Goal: Navigation & Orientation: Find specific page/section

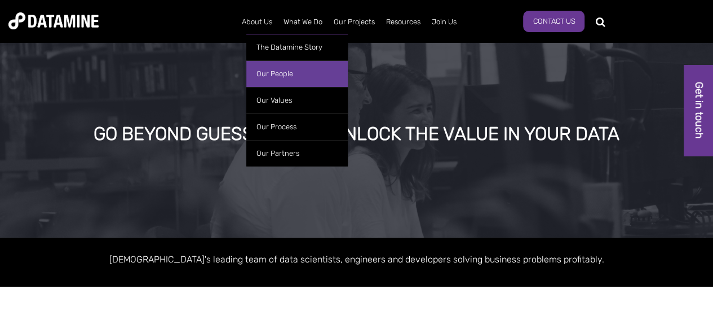
click at [271, 74] on link "Our People" at bounding box center [297, 73] width 102 height 27
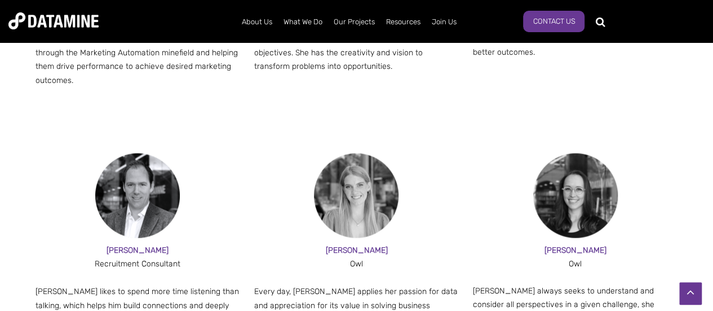
scroll to position [1015, 0]
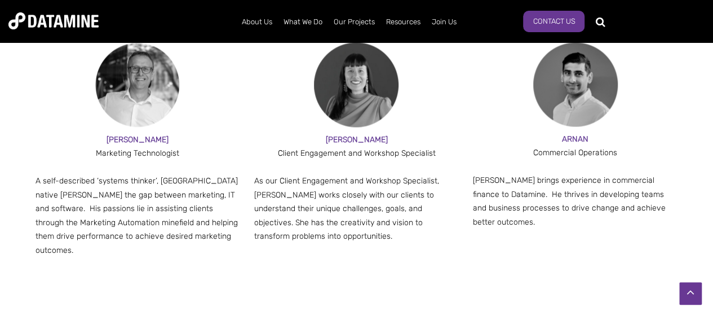
click at [362, 134] on span "ROSIE A" at bounding box center [356, 139] width 62 height 10
click at [351, 80] on img at bounding box center [356, 84] width 85 height 85
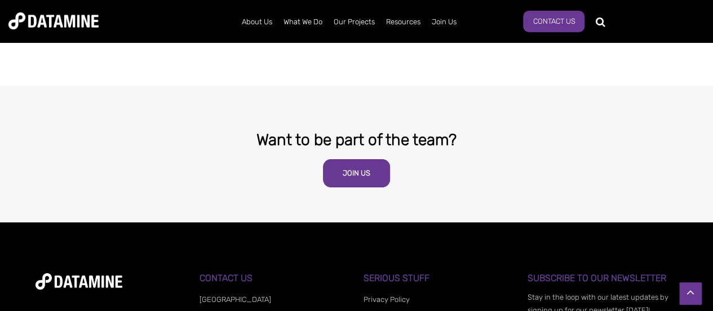
scroll to position [1974, 0]
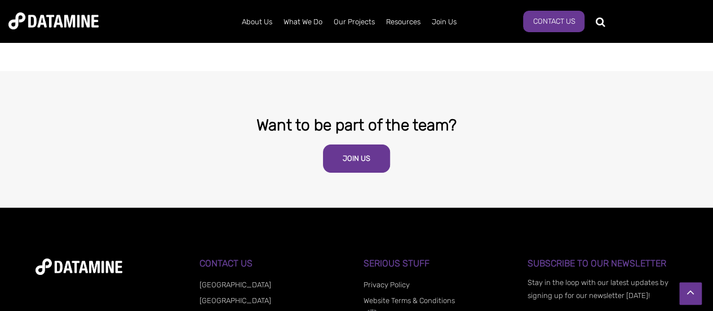
click at [284, 122] on div "Want to be part of the team?" at bounding box center [357, 125] width 643 height 27
click at [350, 144] on link "Join Us" at bounding box center [356, 158] width 67 height 28
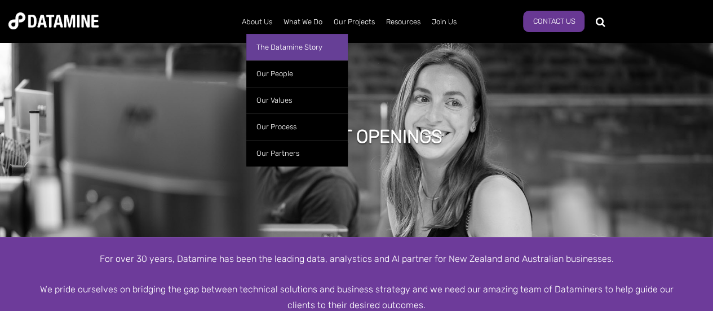
click at [267, 41] on link "The Datamine Story" at bounding box center [297, 47] width 102 height 27
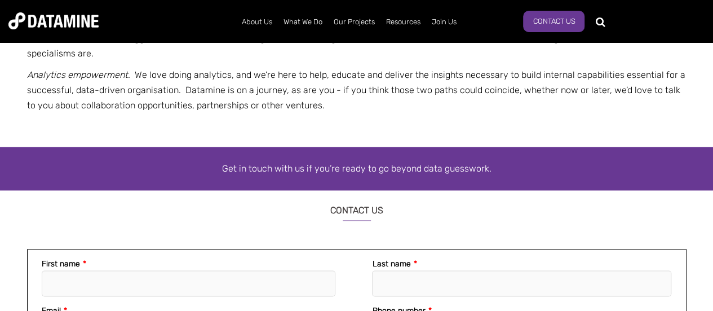
scroll to position [959, 0]
